Goal: Task Accomplishment & Management: Manage account settings

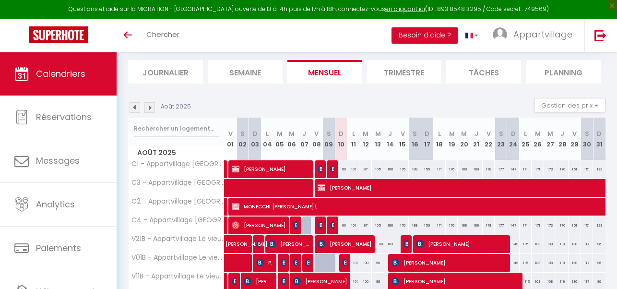
scroll to position [77, 0]
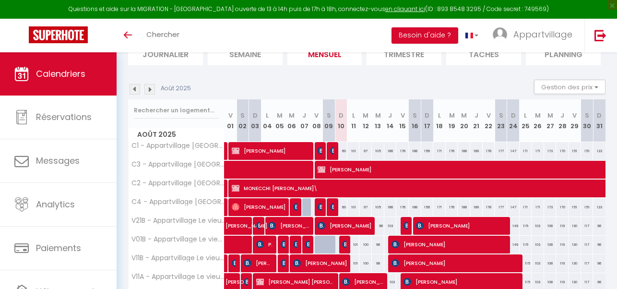
click at [344, 150] on div "60" at bounding box center [341, 151] width 12 height 18
type input "60"
type input "Dim 10 Août 2025"
type input "Lun 11 Août 2025"
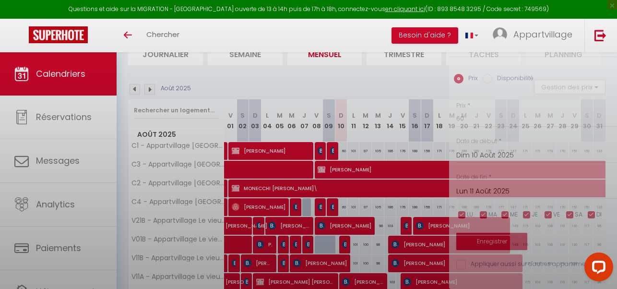
scroll to position [0, 0]
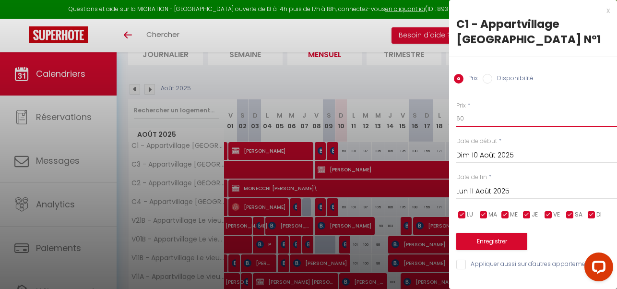
click at [471, 121] on input "60" at bounding box center [536, 118] width 161 height 17
type input "6"
type input "50"
click at [477, 243] on button "Enregistrer" at bounding box center [491, 241] width 71 height 17
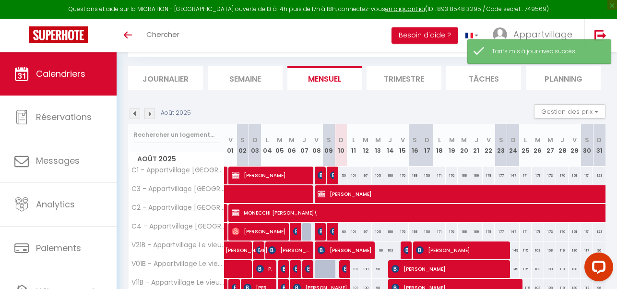
scroll to position [77, 0]
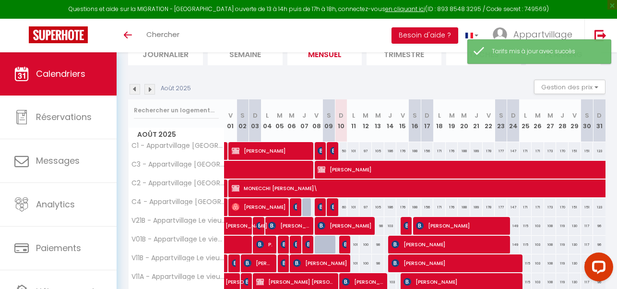
click at [344, 206] on div "60" at bounding box center [341, 207] width 12 height 18
type input "60"
type input "Dim 10 Août 2025"
type input "Lun 11 Août 2025"
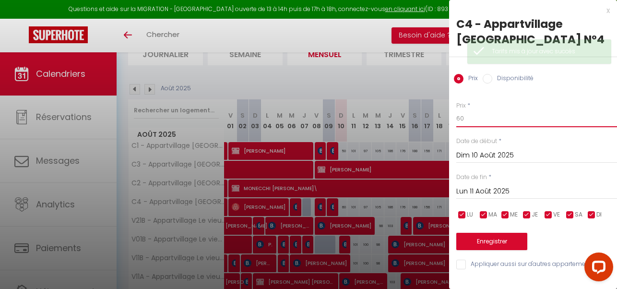
click at [467, 118] on input "60" at bounding box center [536, 118] width 161 height 17
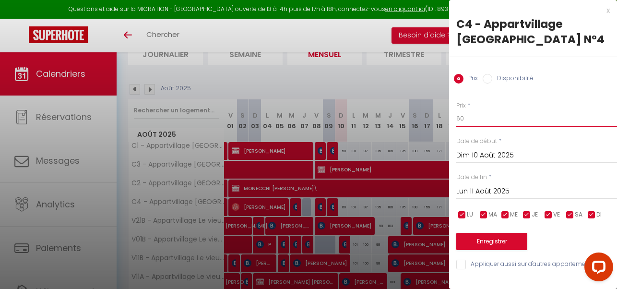
type input "6"
type input "50"
click at [487, 241] on button "Enregistrer" at bounding box center [491, 241] width 71 height 17
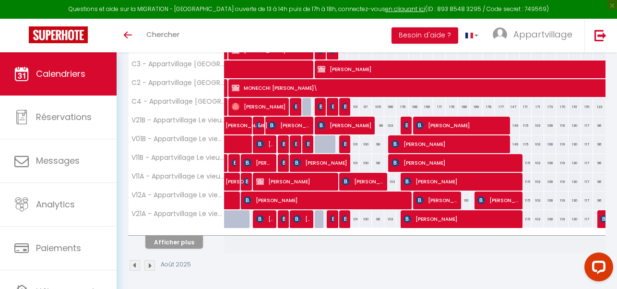
scroll to position [180, 0]
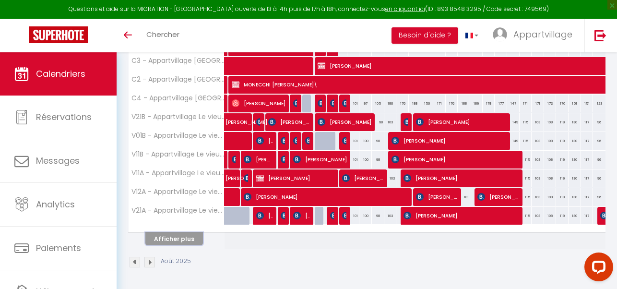
click at [184, 240] on button "Afficher plus" at bounding box center [174, 238] width 58 height 13
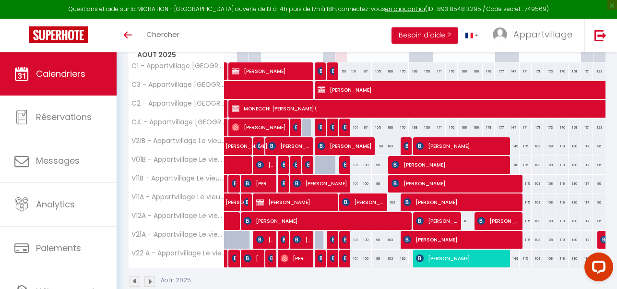
scroll to position [176, 0]
